Goal: Information Seeking & Learning: Learn about a topic

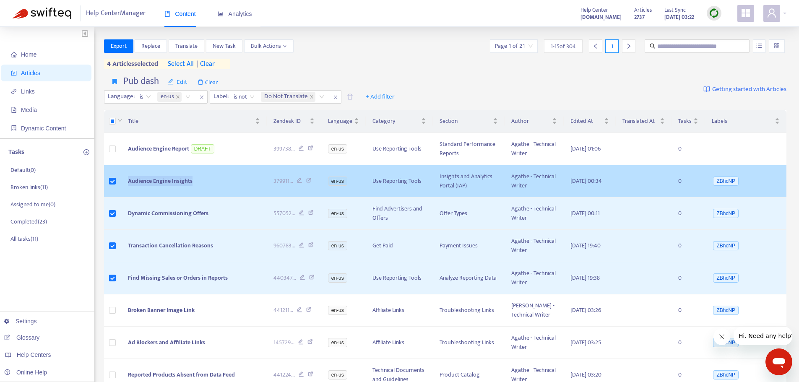
click at [121, 197] on td "Audience Engine Insights" at bounding box center [194, 181] width 146 height 32
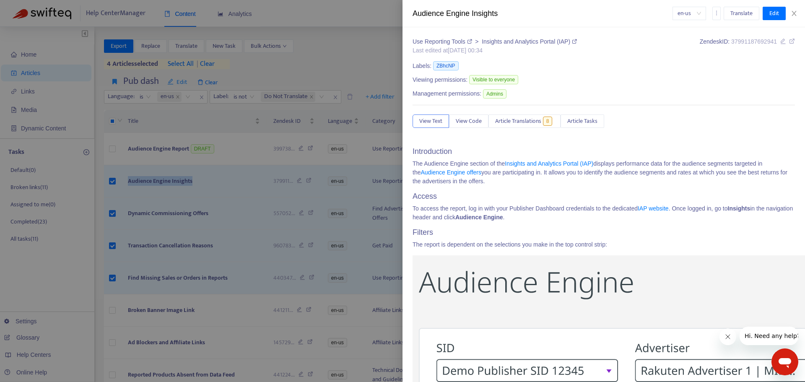
click at [224, 191] on div at bounding box center [402, 191] width 805 height 382
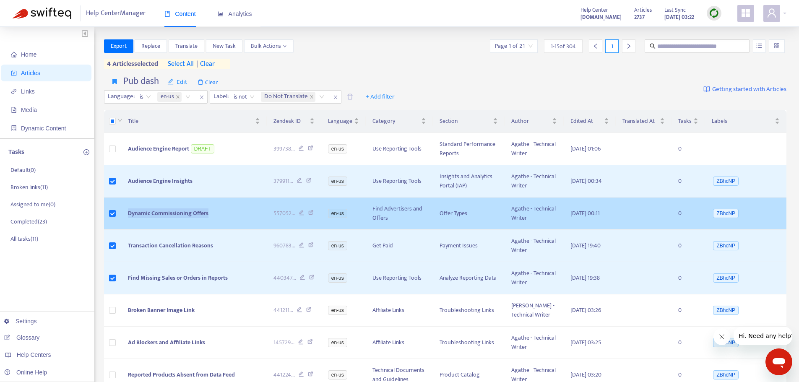
drag, startPoint x: 221, startPoint y: 233, endPoint x: 126, endPoint y: 236, distance: 94.8
click at [126, 230] on td "Dynamic Commissioning Offers" at bounding box center [194, 214] width 146 height 32
copy span "Dynamic Commissioning Offers"
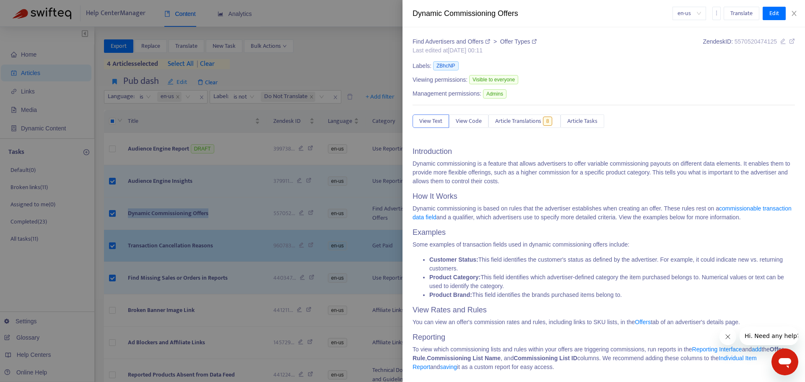
click at [177, 256] on div at bounding box center [402, 191] width 805 height 382
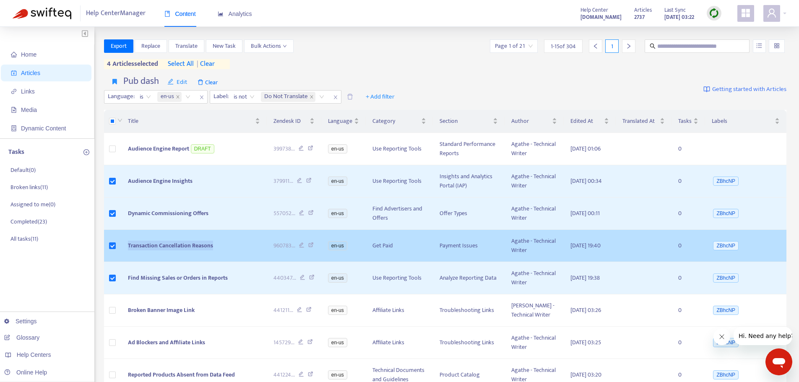
drag, startPoint x: 223, startPoint y: 282, endPoint x: 128, endPoint y: 273, distance: 94.8
click at [128, 262] on td "Transaction Cancellation Reasons" at bounding box center [194, 246] width 146 height 32
copy span "Transaction Cancellation Reasons"
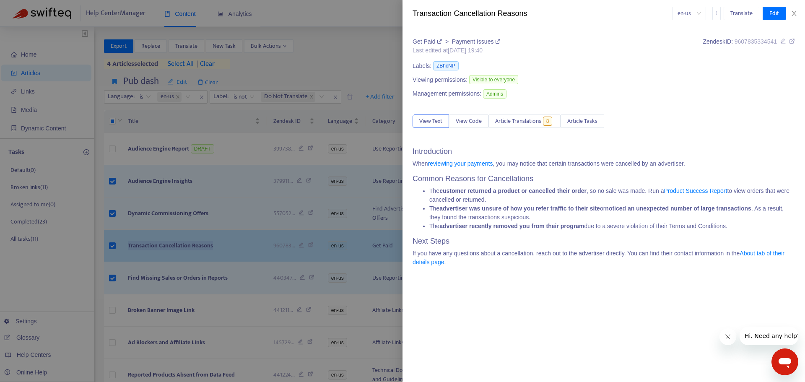
click at [235, 293] on div at bounding box center [402, 191] width 805 height 382
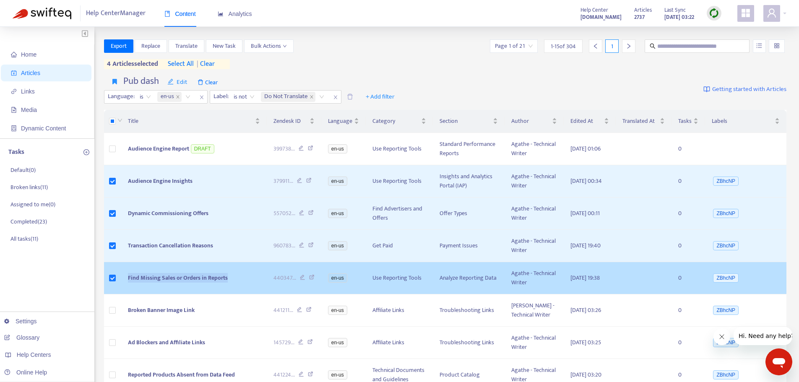
drag, startPoint x: 241, startPoint y: 325, endPoint x: 128, endPoint y: 323, distance: 112.8
click at [128, 294] on td "Find Missing Sales or Orders in Reports" at bounding box center [194, 278] width 146 height 32
copy span "Find Missing Sales or Orders in Reports"
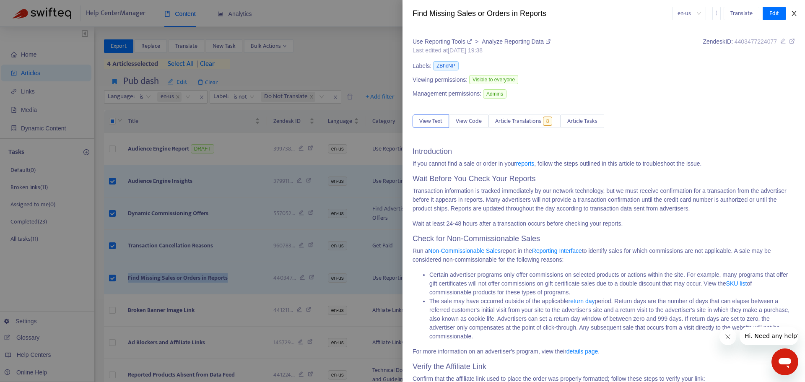
click at [793, 11] on icon "close" at bounding box center [794, 13] width 7 height 7
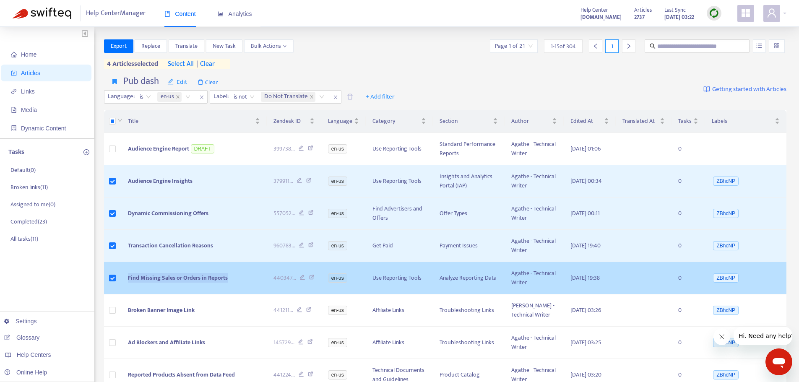
click at [185, 283] on span "Find Missing Sales or Orders in Reports" at bounding box center [178, 278] width 100 height 10
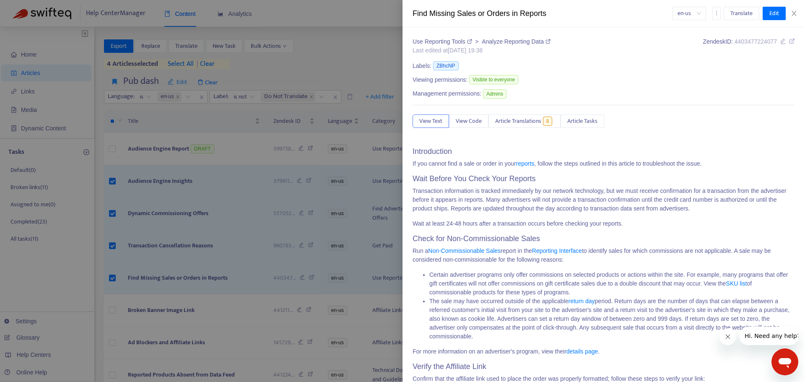
click at [340, 21] on div at bounding box center [402, 191] width 805 height 382
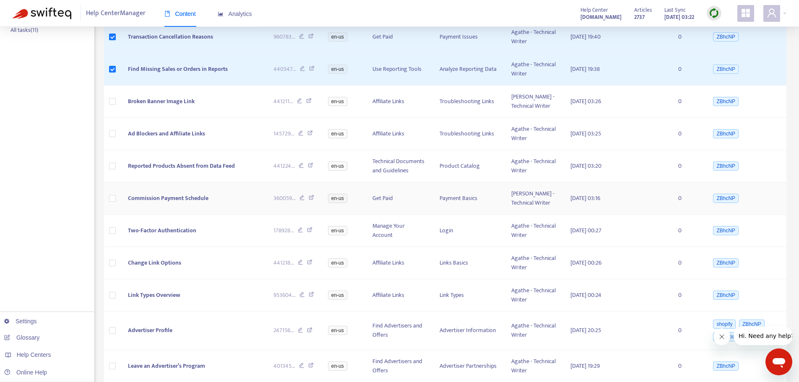
scroll to position [210, 0]
click at [183, 170] on span "Reported Products Absent from Data Feed" at bounding box center [181, 165] width 107 height 10
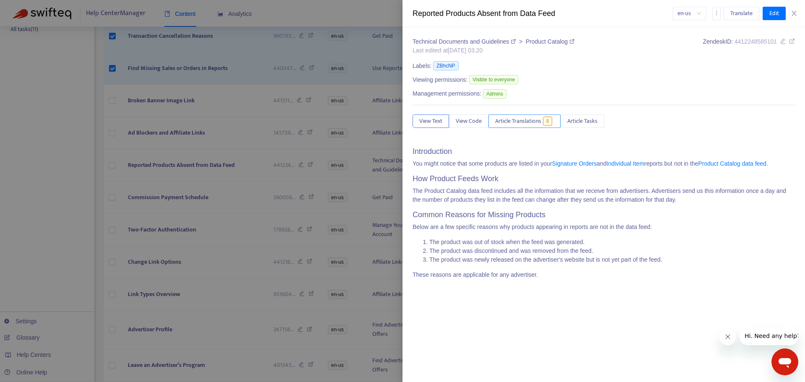
click at [548, 117] on span "8" at bounding box center [548, 121] width 10 height 9
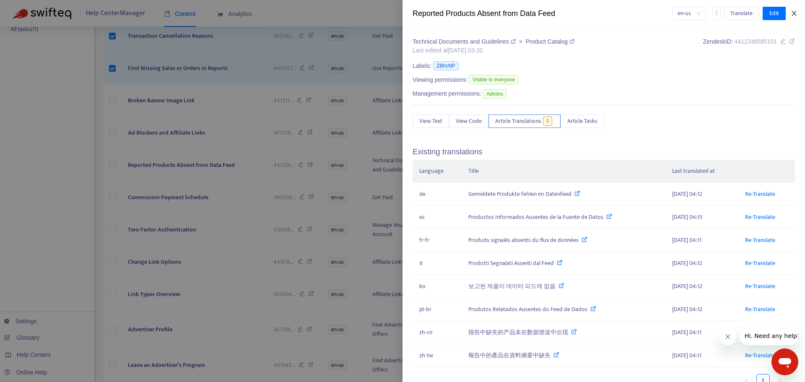
click at [795, 12] on icon "close" at bounding box center [794, 13] width 7 height 7
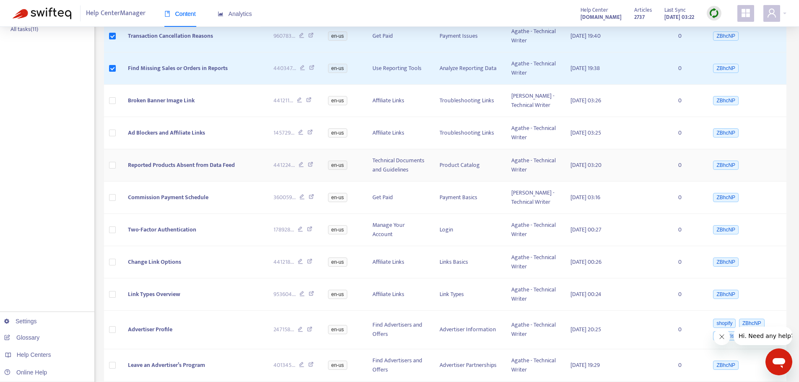
click at [313, 169] on icon at bounding box center [310, 166] width 5 height 8
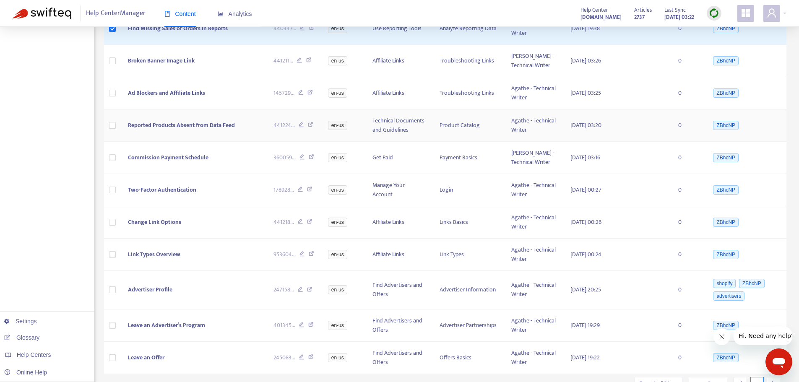
scroll to position [252, 0]
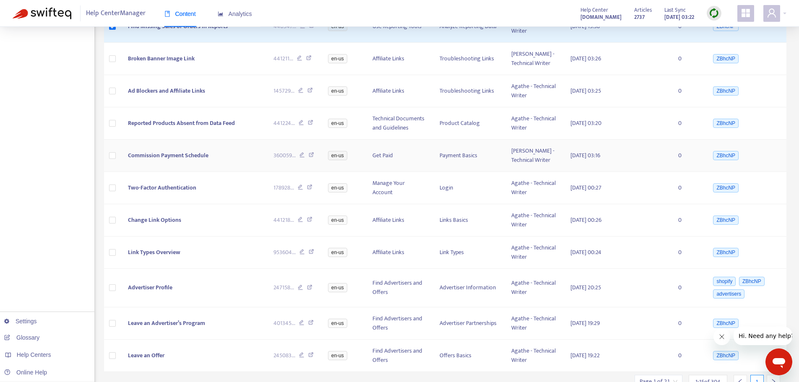
click at [179, 160] on span "Commission Payment Schedule" at bounding box center [168, 156] width 81 height 10
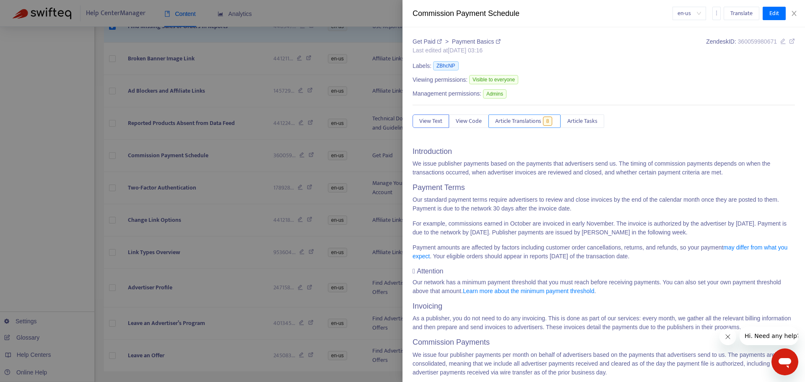
click at [531, 123] on span "Article Translations" at bounding box center [518, 121] width 46 height 9
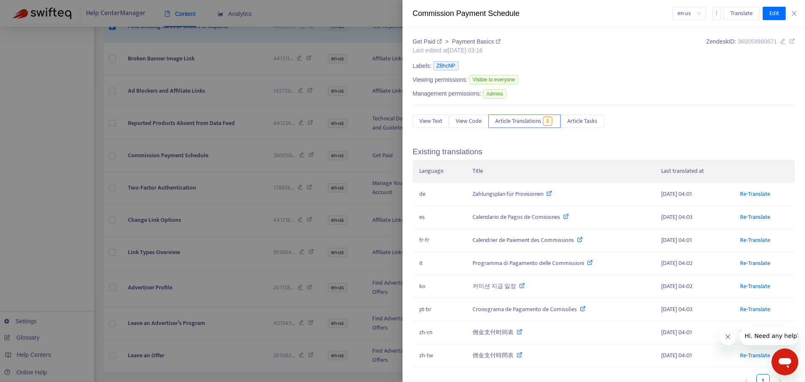
click at [21, 216] on div at bounding box center [402, 191] width 805 height 382
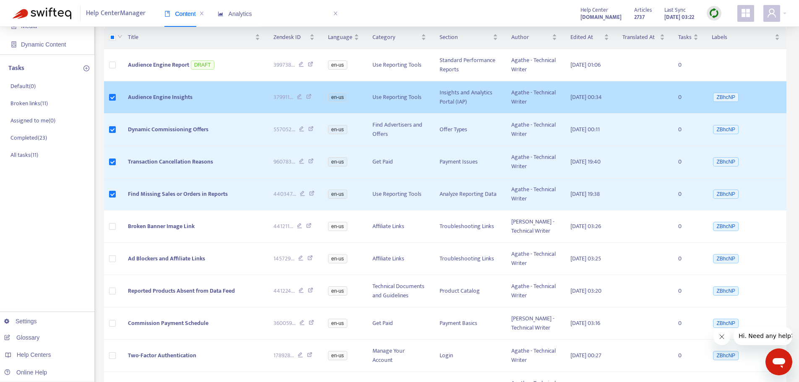
scroll to position [0, 0]
